Goal: Find specific page/section: Find specific page/section

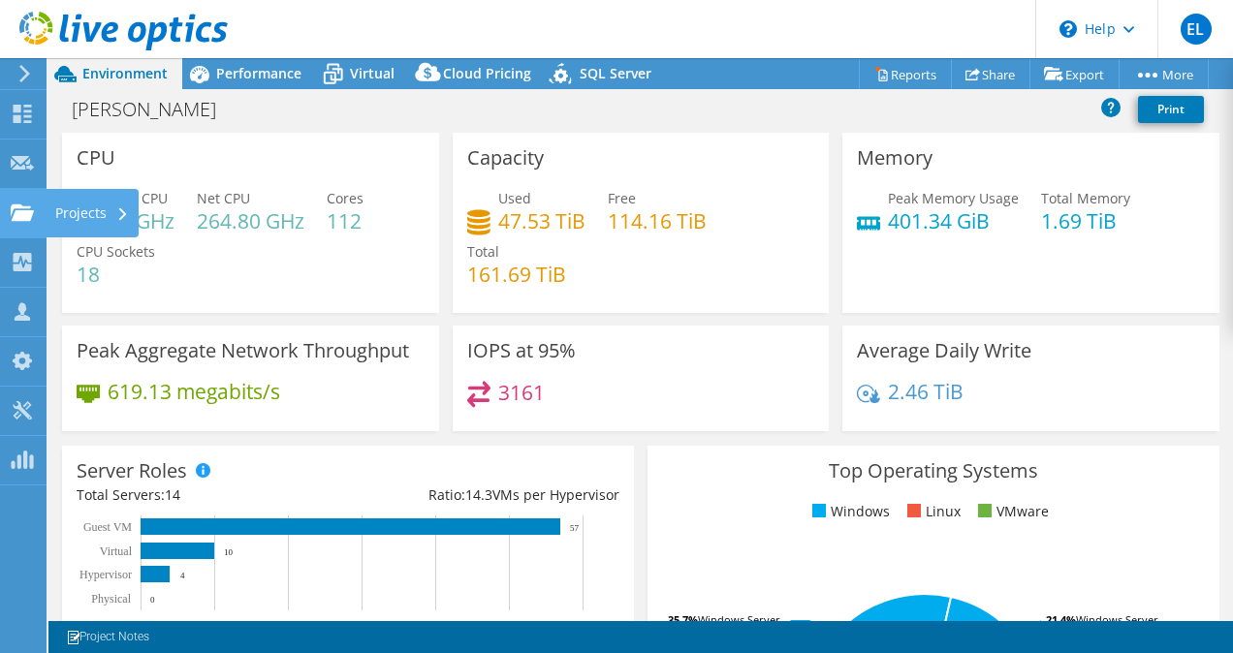
click at [16, 217] on use at bounding box center [22, 212] width 23 height 16
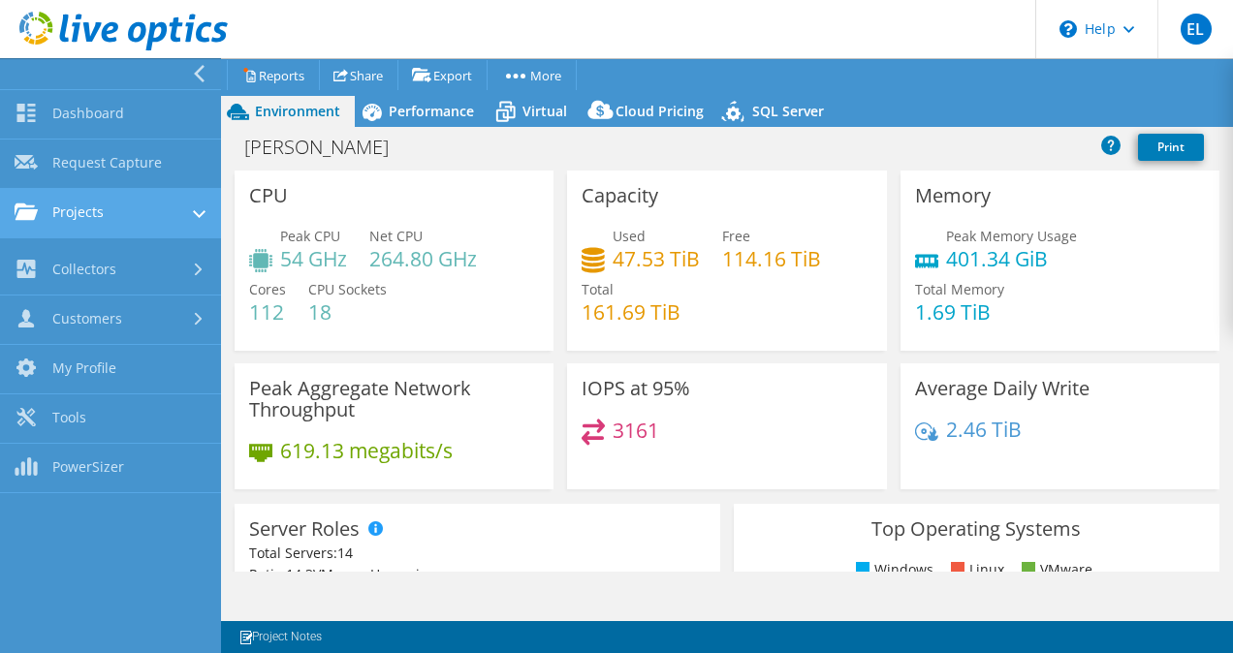
select select "USD"
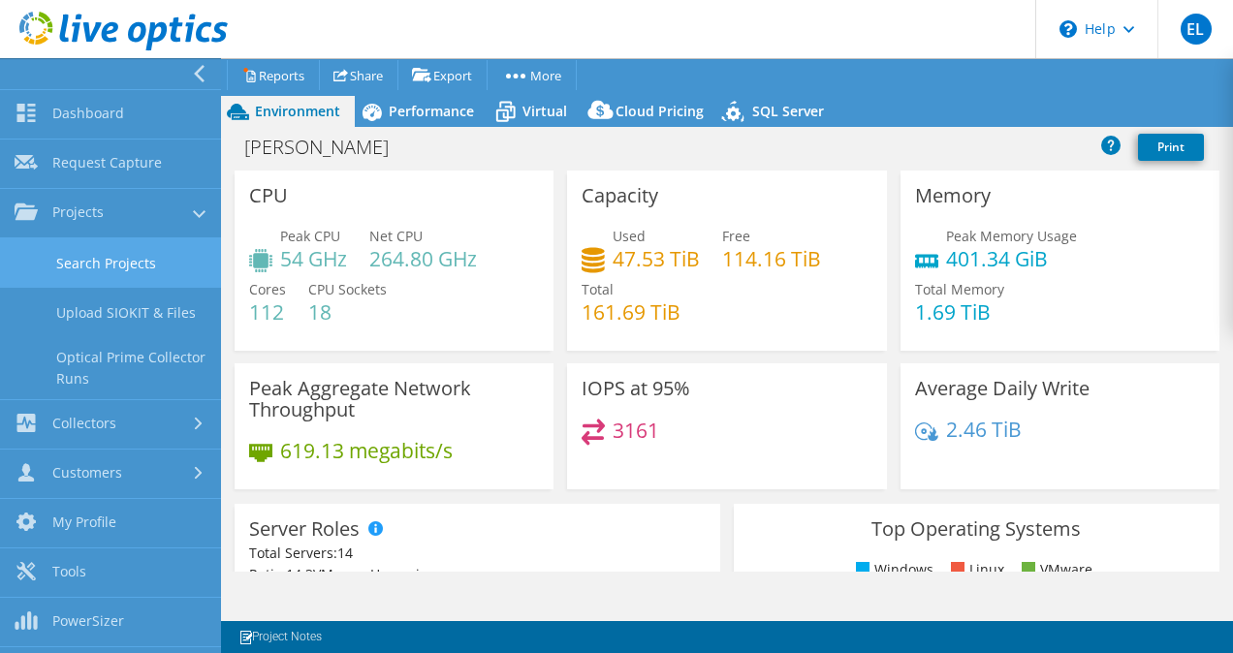
click at [155, 273] on link "Search Projects" at bounding box center [110, 262] width 221 height 49
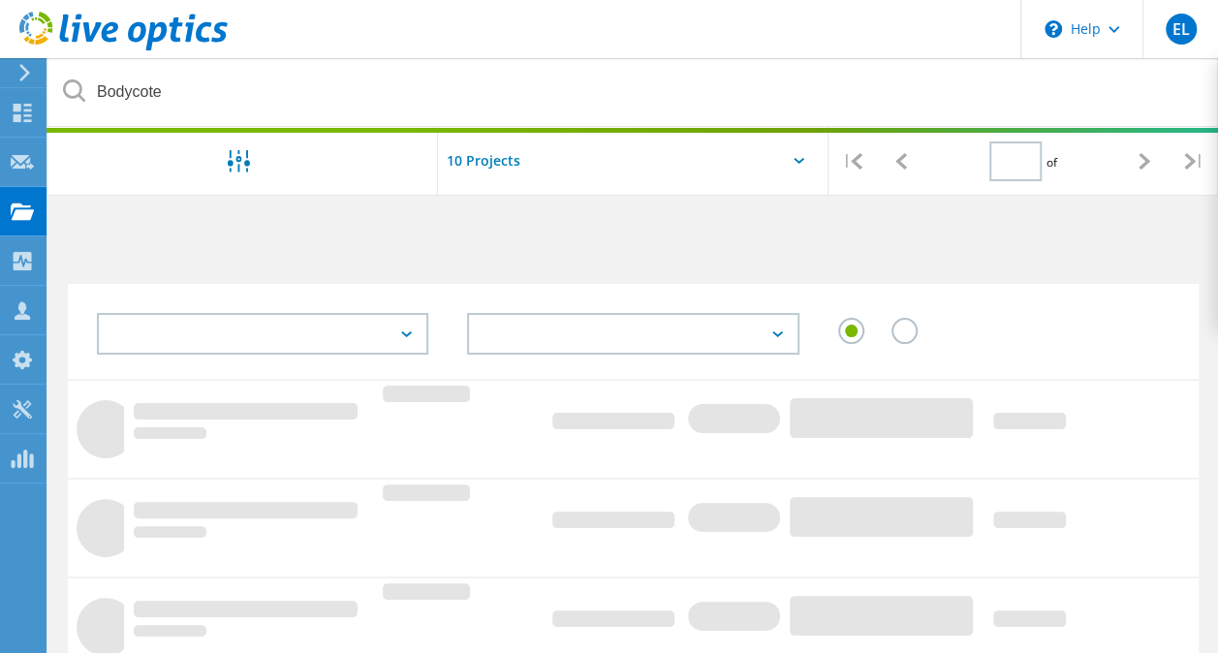
type input "1"
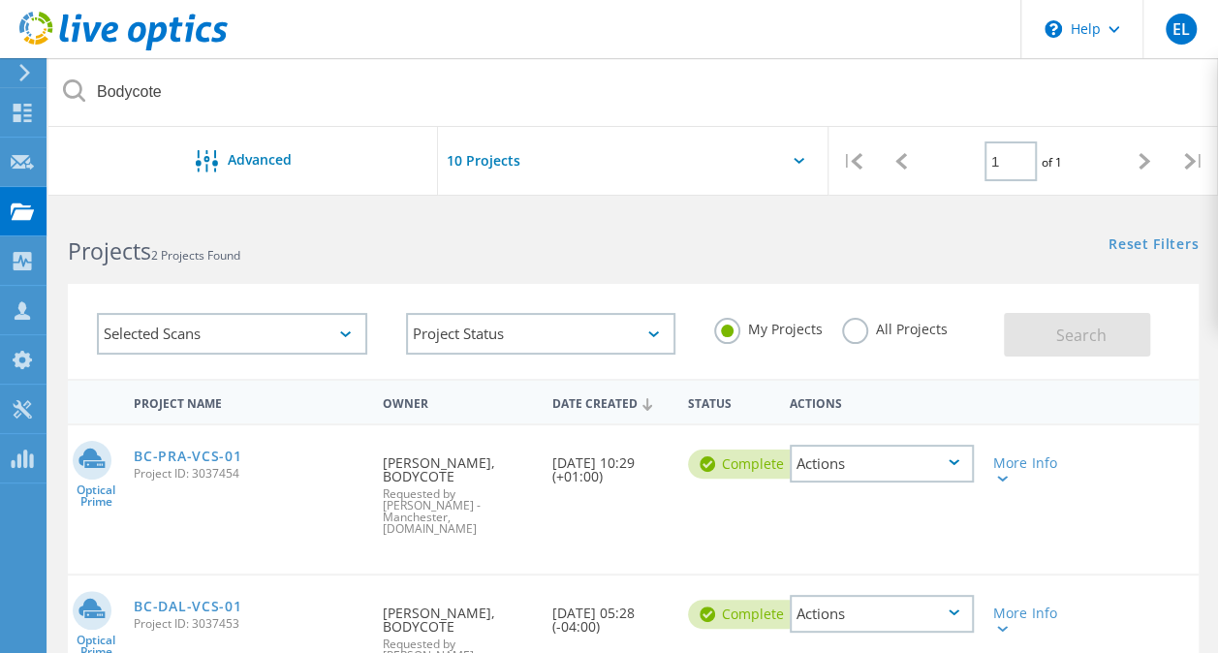
click at [852, 323] on label "All Projects" at bounding box center [895, 327] width 106 height 18
click at [0, 0] on input "All Projects" at bounding box center [0, 0] width 0 height 0
click at [1060, 337] on span "Search" at bounding box center [1081, 335] width 50 height 21
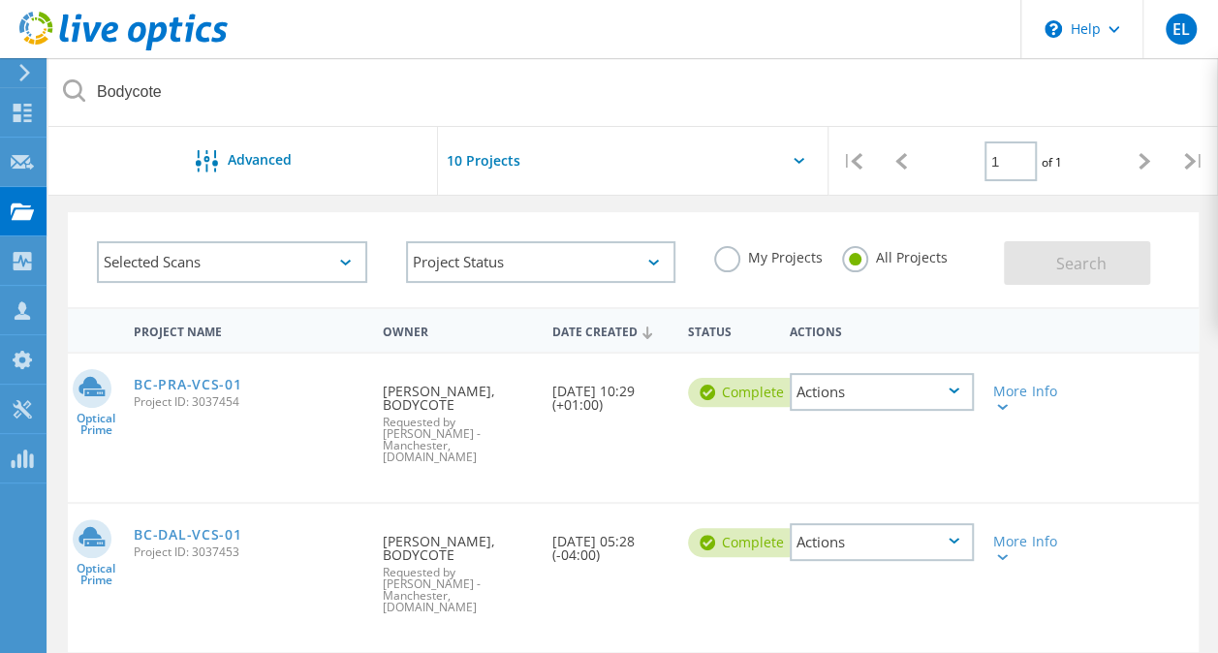
scroll to position [97, 0]
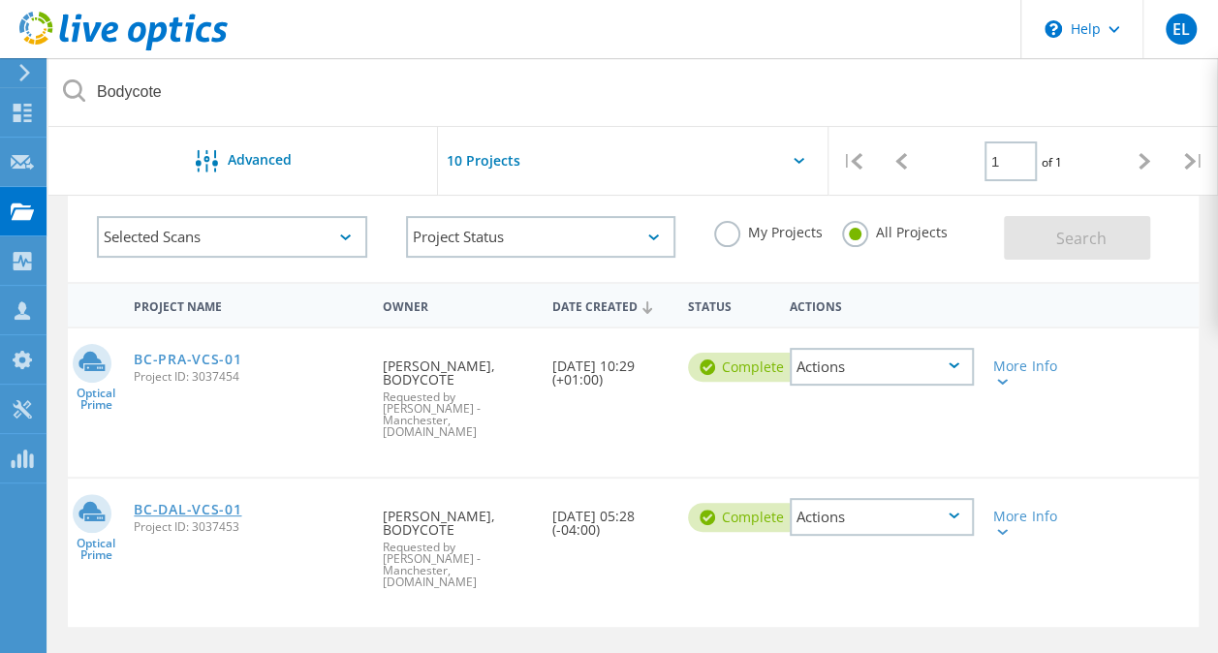
click at [210, 503] on link "BC-DAL-VCS-01" at bounding box center [188, 510] width 108 height 14
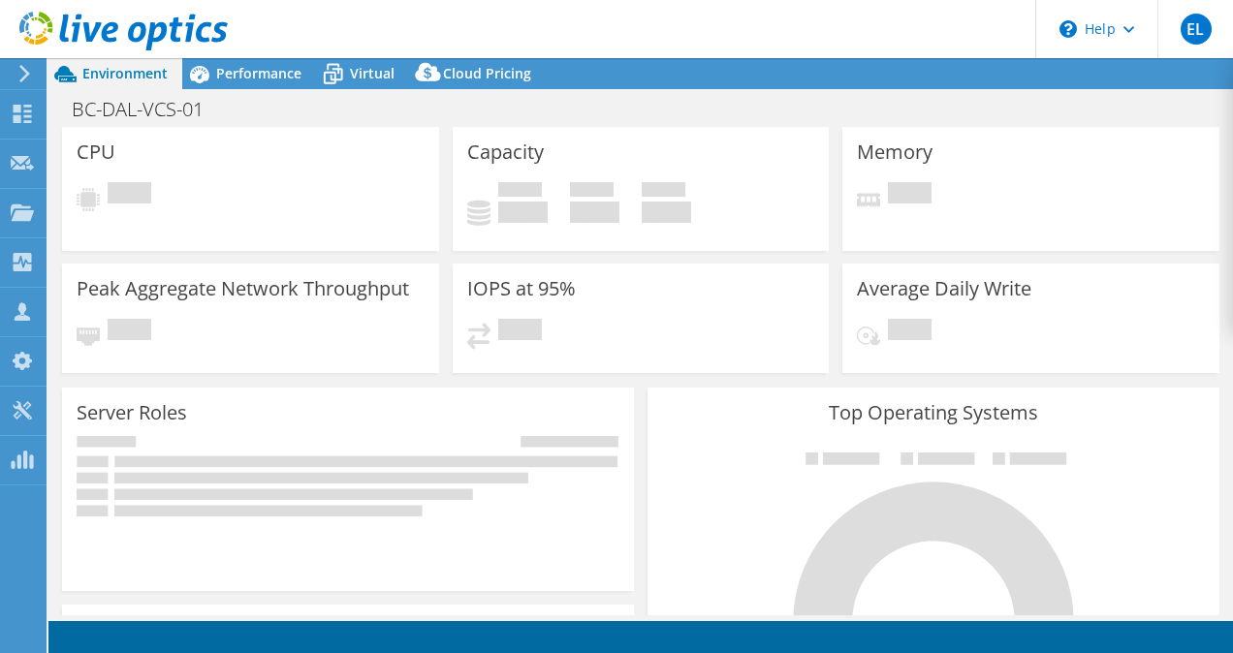
select select "USD"
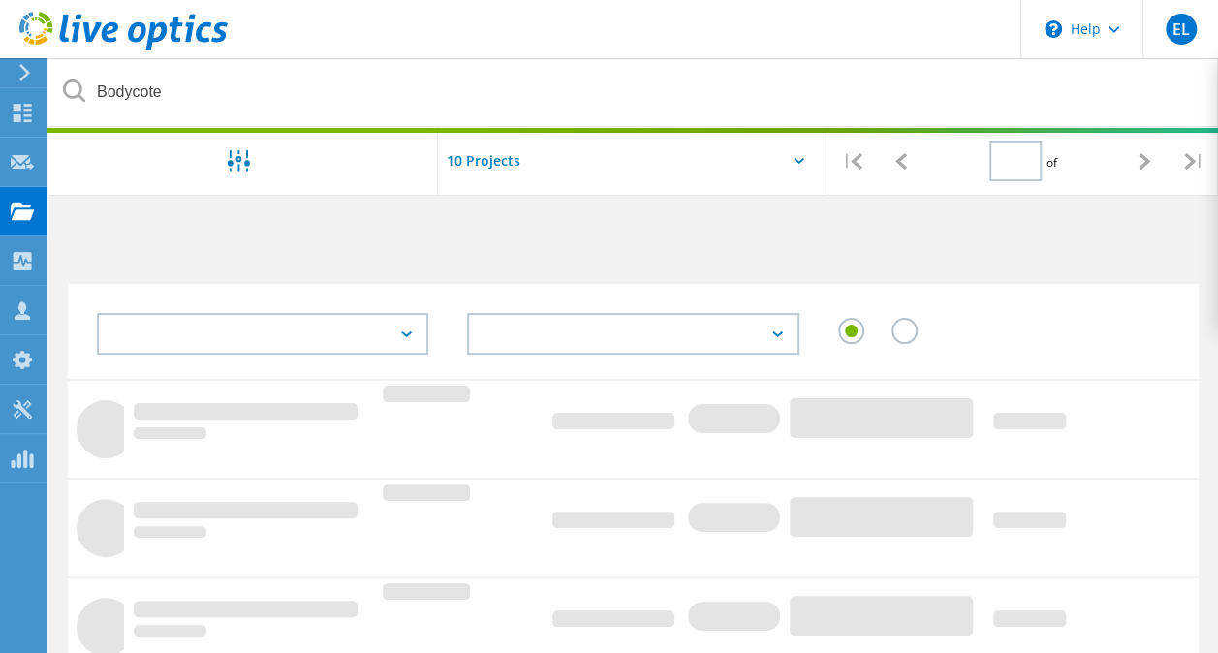
type input "1"
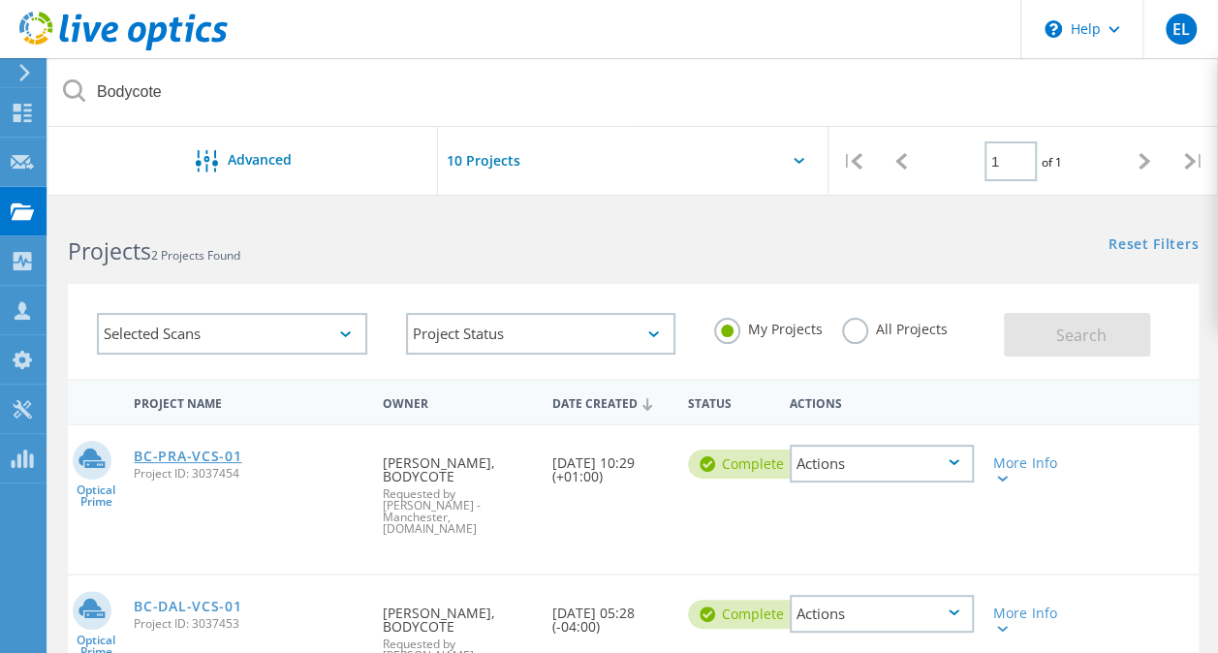
click at [190, 458] on link "BC-PRA-VCS-01" at bounding box center [188, 457] width 108 height 14
